Goal: Navigation & Orientation: Find specific page/section

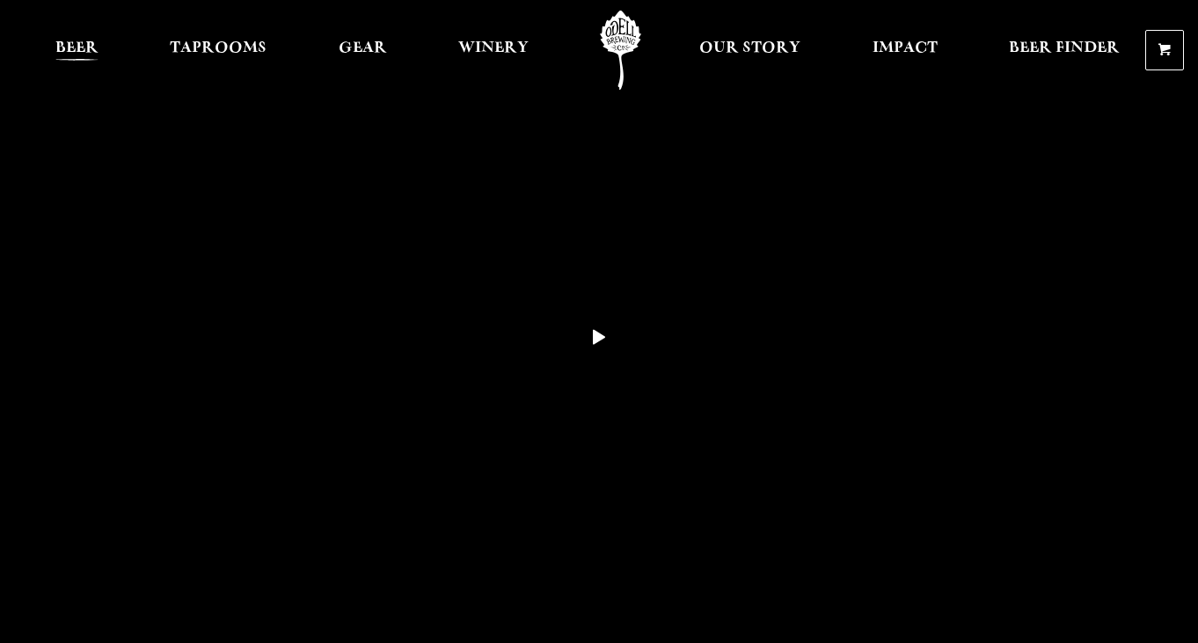
click at [88, 44] on span "Beer" at bounding box center [76, 48] width 43 height 14
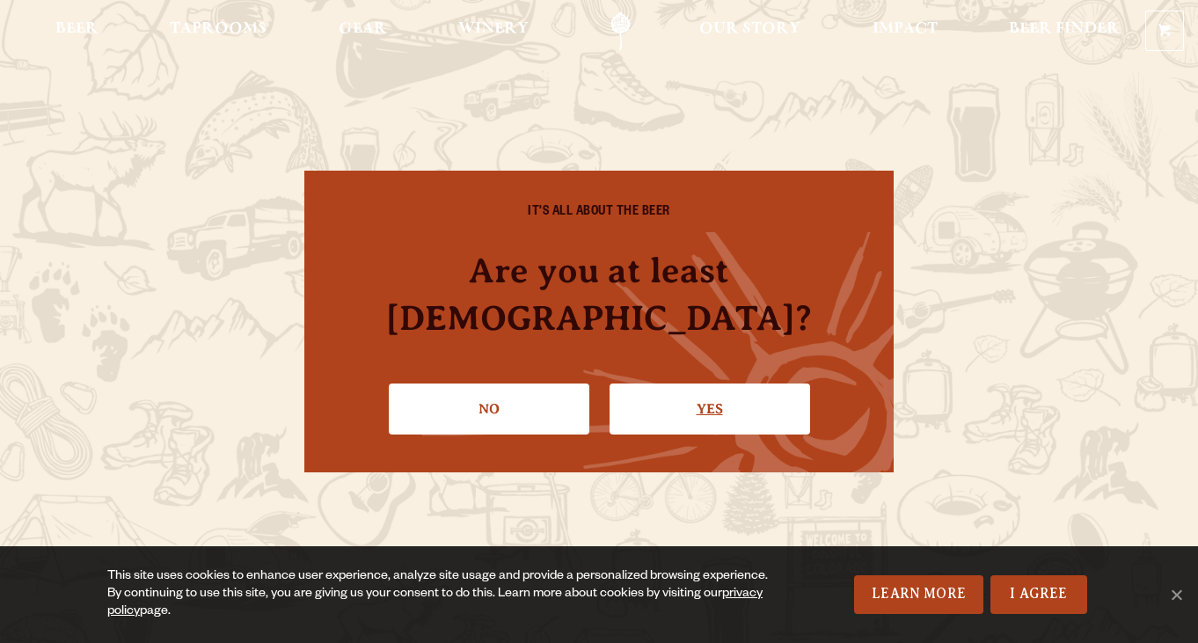
click at [697, 389] on link "Yes" at bounding box center [710, 409] width 201 height 51
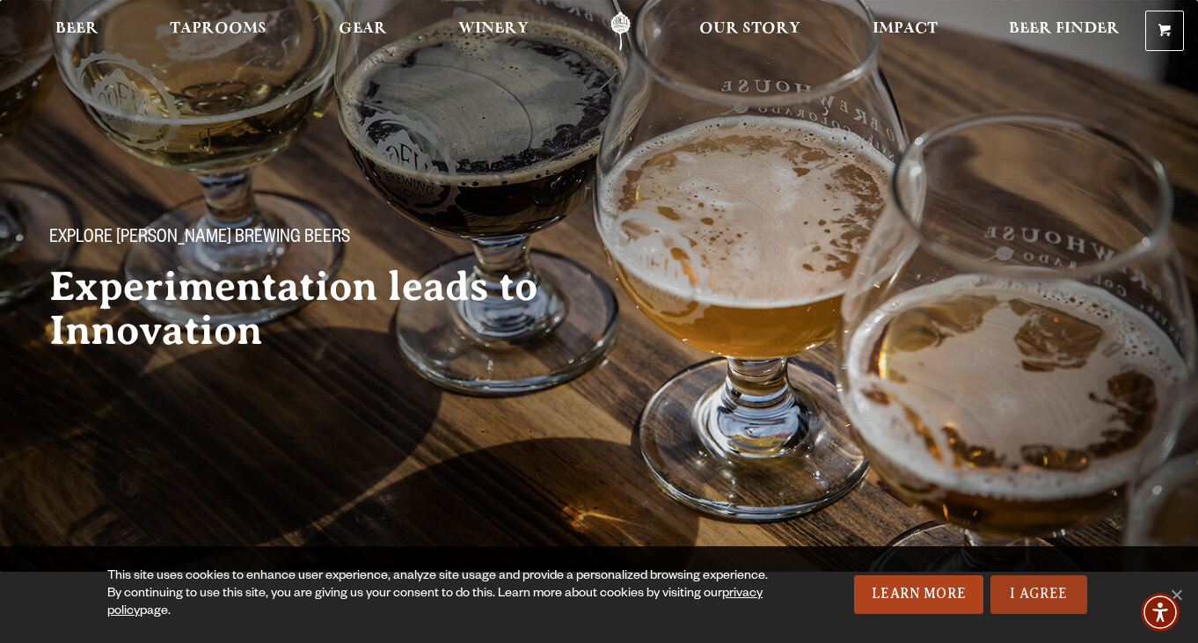
click at [1056, 592] on link "I Agree" at bounding box center [1038, 594] width 97 height 39
